Goal: Task Accomplishment & Management: Use online tool/utility

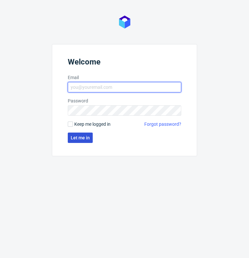
type input "[PERSON_NAME][EMAIL_ADDRESS][PERSON_NAME][DOMAIN_NAME]"
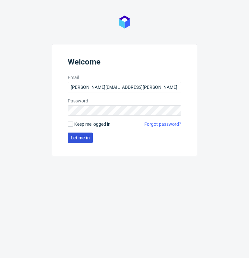
click at [82, 136] on span "Let me in" at bounding box center [80, 138] width 19 height 5
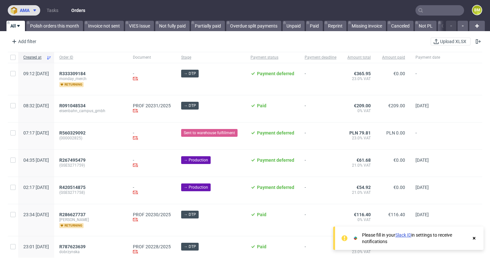
click at [33, 11] on icon at bounding box center [34, 10] width 5 height 5
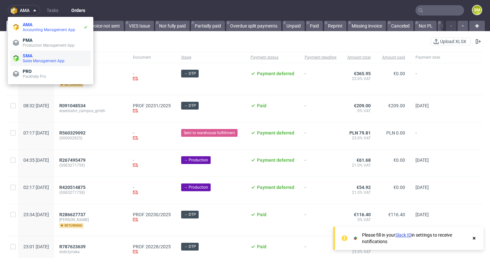
click at [53, 62] on span "Sales Management App" at bounding box center [44, 61] width 42 height 5
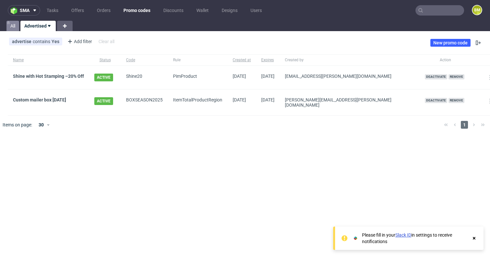
click at [13, 27] on link "All" at bounding box center [12, 26] width 13 height 10
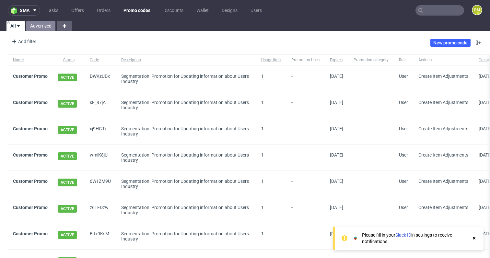
click at [43, 26] on link "Advertised" at bounding box center [40, 26] width 29 height 10
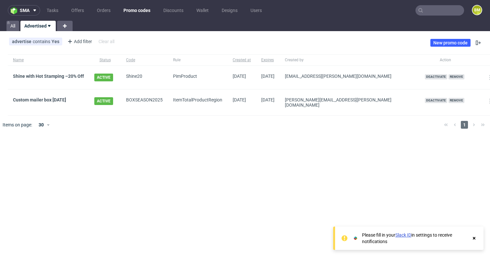
click at [249, 10] on input "text" at bounding box center [440, 10] width 49 height 10
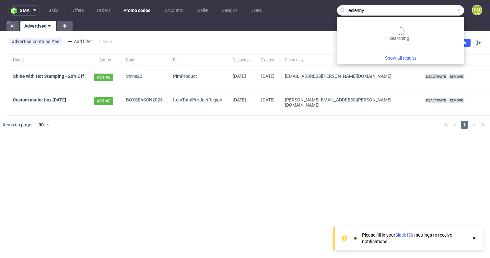
type input "jesienny"
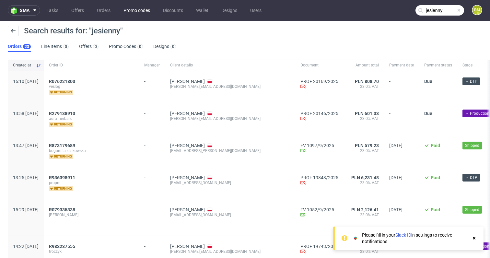
click at [144, 9] on link "Promo codes" at bounding box center [137, 10] width 34 height 10
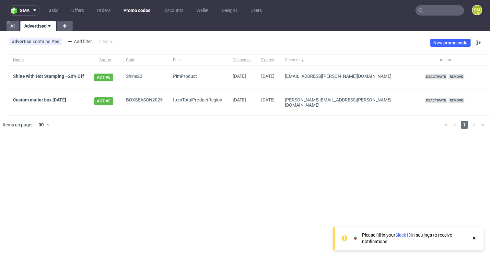
click at [201, 46] on div "advertise contains Yes Add filter Hide filters Clear all New promo code" at bounding box center [245, 43] width 490 height 18
click at [66, 100] on link "Custom mailer box September 2025" at bounding box center [39, 99] width 53 height 5
click at [148, 146] on div "sma Tasks Offers Orders Promo codes Discounts Wallet Designs Users BM All Adver…" at bounding box center [245, 129] width 490 height 258
click at [66, 101] on link "Custom mailer box September 2025" at bounding box center [39, 99] width 53 height 5
click at [249, 42] on link "New promo code" at bounding box center [451, 43] width 40 height 8
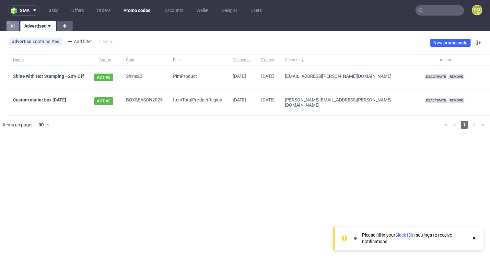
click at [14, 27] on link "All" at bounding box center [12, 26] width 13 height 10
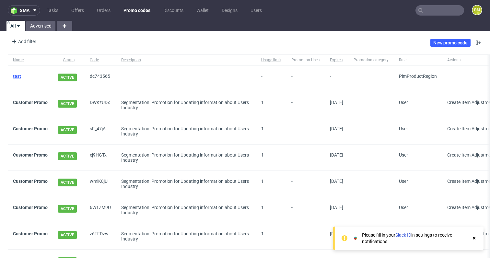
click at [18, 76] on link "test" at bounding box center [17, 76] width 8 height 5
click at [37, 29] on link "Advertised" at bounding box center [40, 26] width 29 height 10
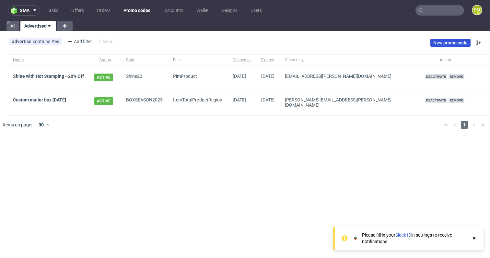
click at [449, 40] on link "New promo code" at bounding box center [451, 43] width 40 height 8
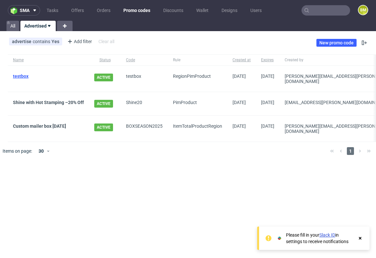
click at [21, 77] on link "testbox" at bounding box center [21, 76] width 16 height 5
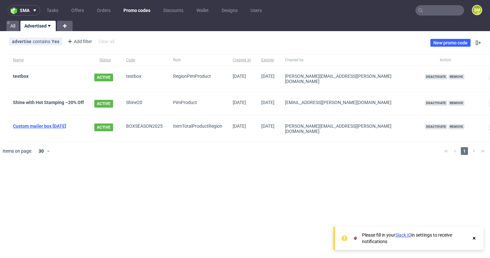
click at [66, 124] on link "Custom mailer box September 2025" at bounding box center [39, 126] width 53 height 5
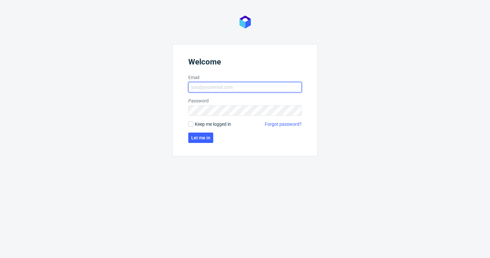
click at [227, 88] on input "Email" at bounding box center [244, 87] width 113 height 10
type input "[PERSON_NAME][EMAIL_ADDRESS][PERSON_NAME][DOMAIN_NAME]"
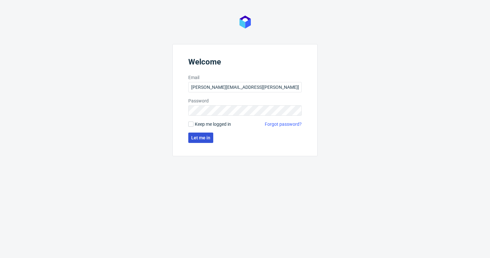
click at [204, 141] on button "Let me in" at bounding box center [200, 138] width 25 height 10
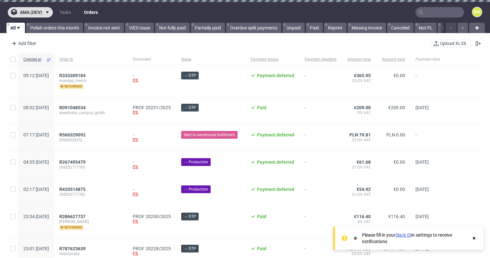
click at [45, 12] on icon at bounding box center [47, 12] width 5 height 5
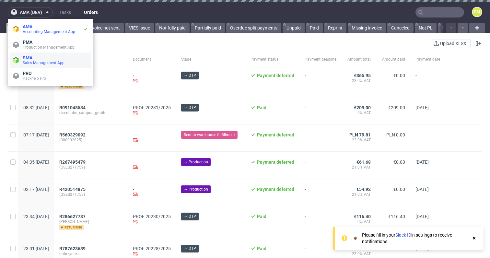
click at [48, 57] on span "SMA" at bounding box center [55, 57] width 65 height 5
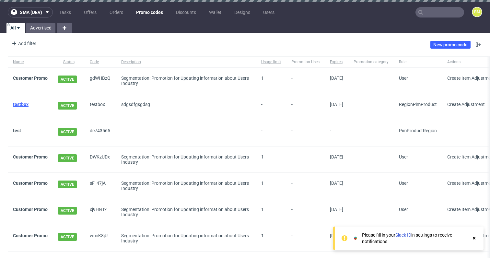
click at [23, 105] on link "testbox" at bounding box center [21, 104] width 16 height 5
